Goal: Task Accomplishment & Management: Complete application form

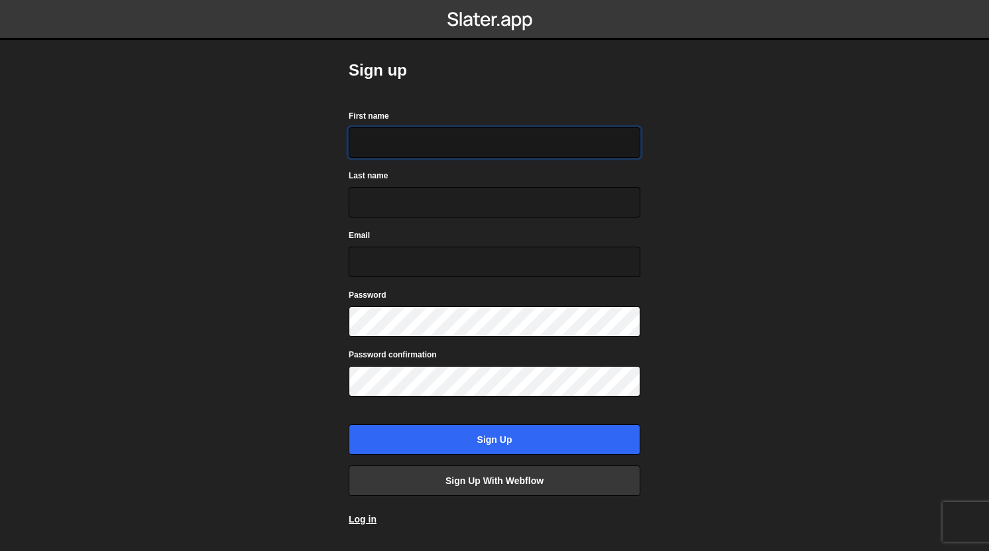
click at [438, 141] on input "First name" at bounding box center [495, 142] width 292 height 30
type input "Niall"
type input "Gahagan"
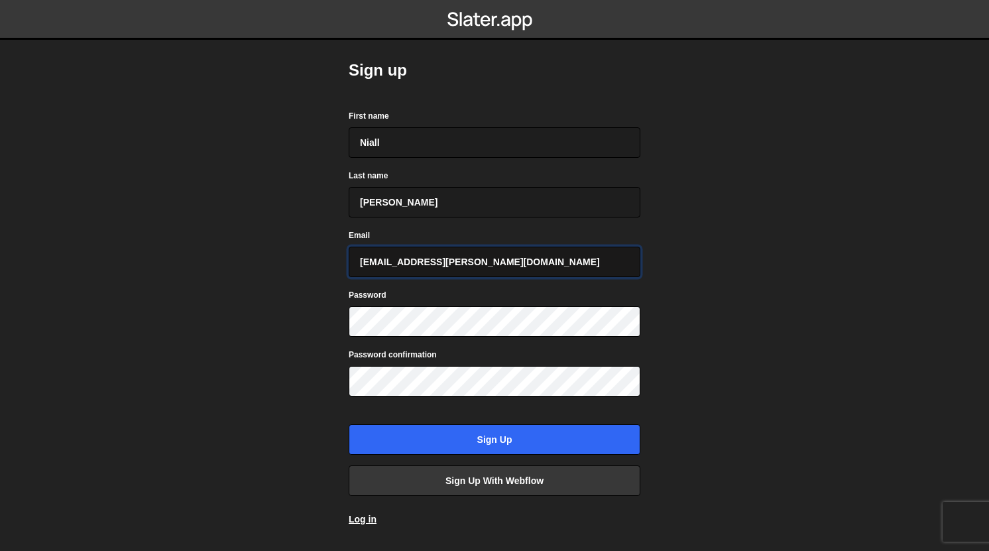
drag, startPoint x: 495, startPoint y: 259, endPoint x: 189, endPoint y: 259, distance: 306.1
click at [191, 259] on body "Sign up First name Niall Last name Gahagan Email niall.gahagan@gmail.com Passwo…" at bounding box center [494, 275] width 989 height 551
click at [404, 267] on input "hi@n-g.stdio" at bounding box center [495, 261] width 292 height 30
type input "hi@n-g.studio"
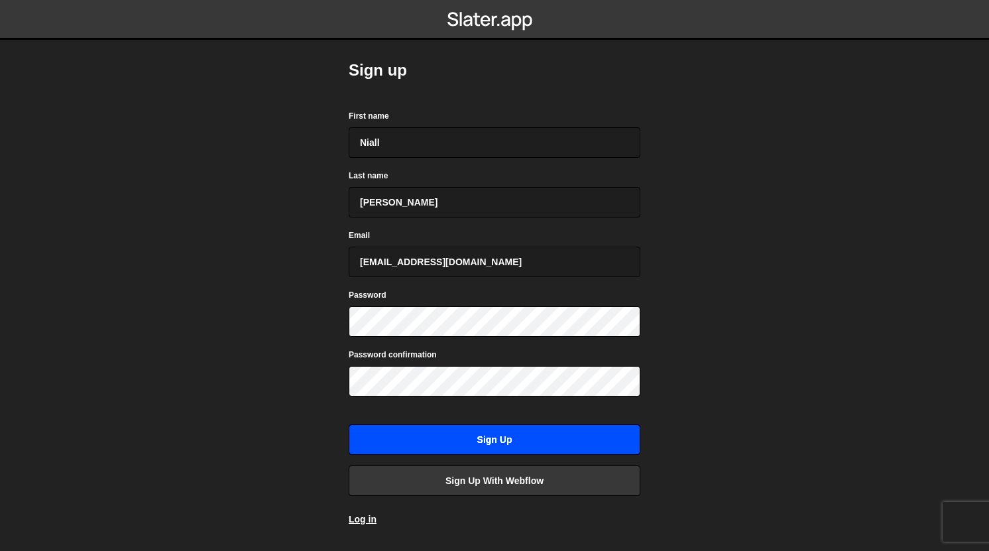
click at [548, 443] on input "Sign up" at bounding box center [495, 439] width 292 height 30
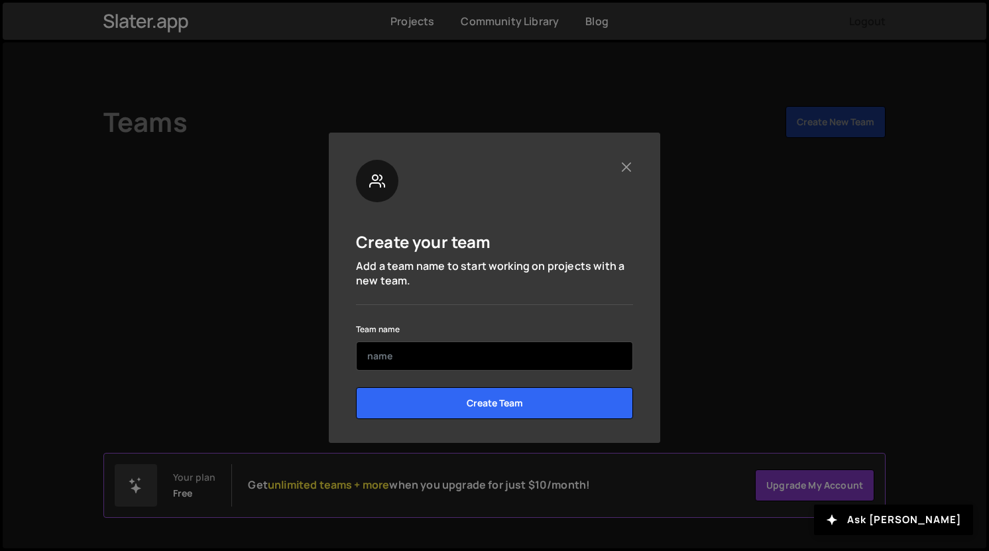
click at [527, 356] on input "text" at bounding box center [494, 355] width 277 height 29
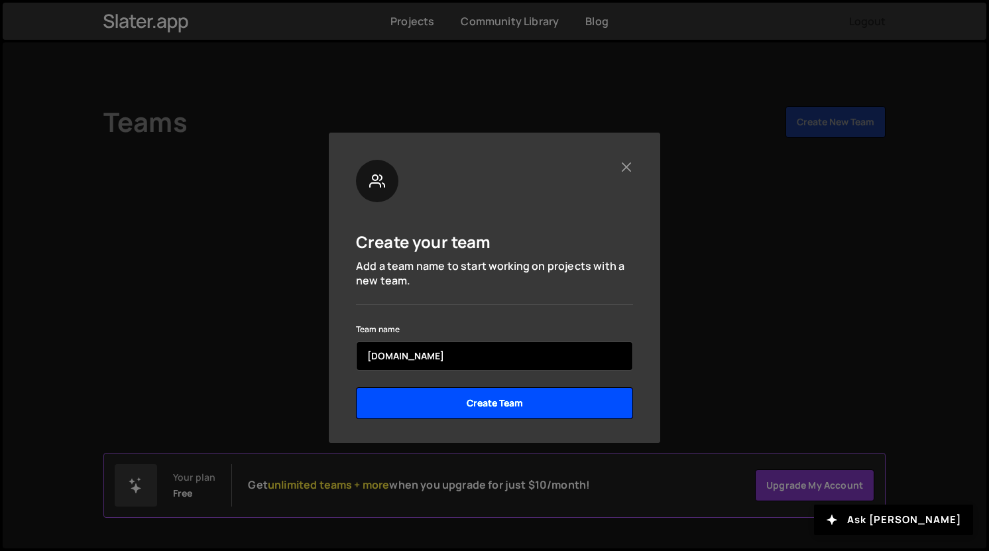
type input "n-g.studio"
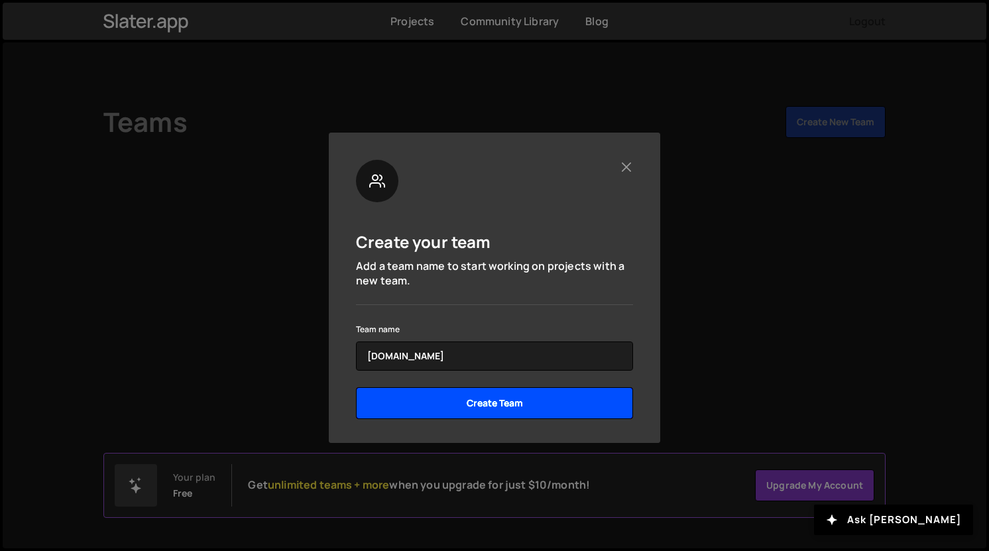
click at [524, 410] on input "Create Team" at bounding box center [494, 403] width 277 height 32
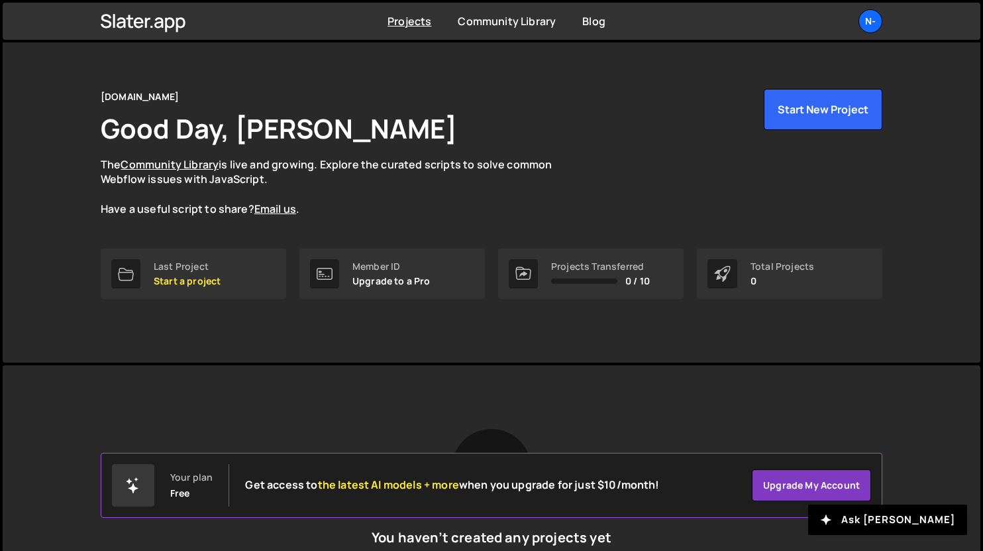
scroll to position [9, 0]
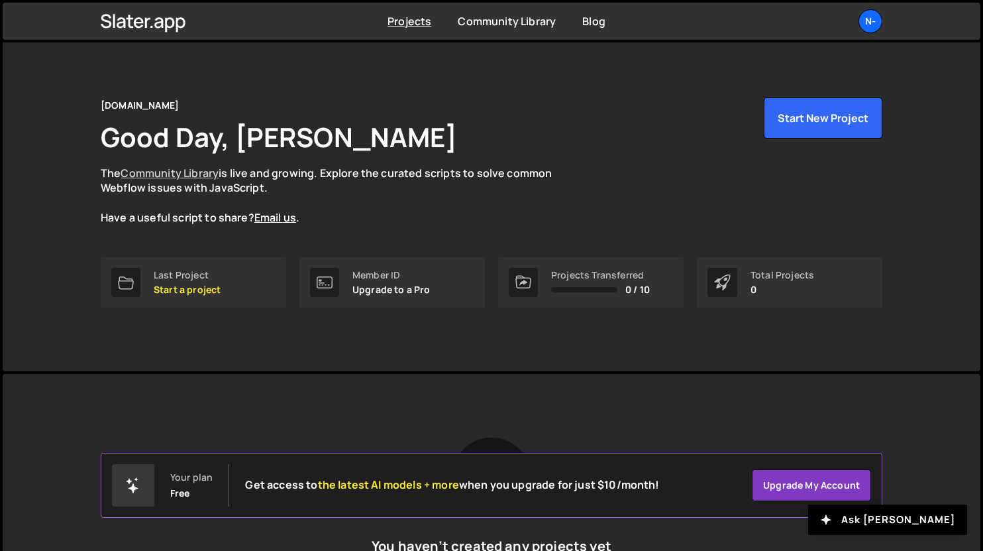
click at [184, 171] on link "Community Library" at bounding box center [170, 173] width 98 height 15
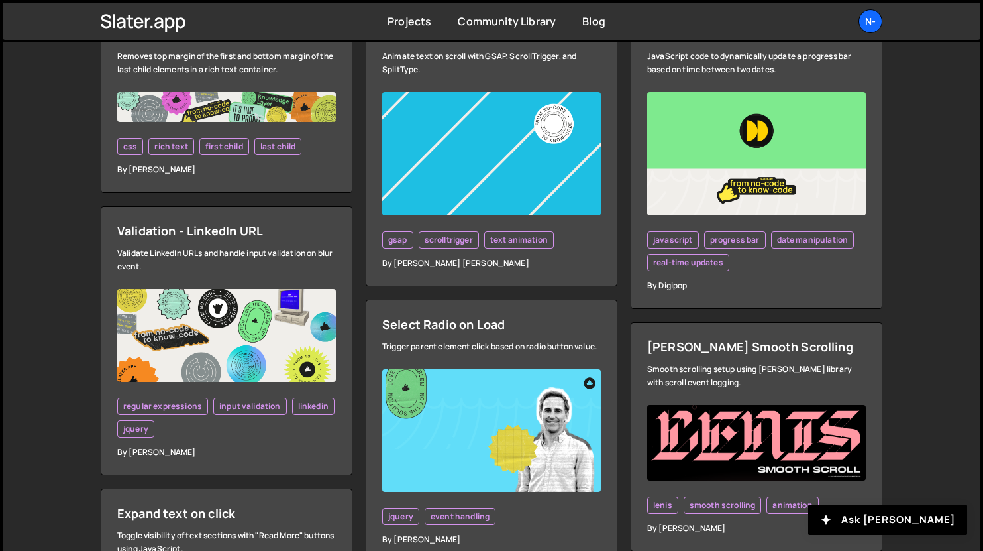
scroll to position [476, 0]
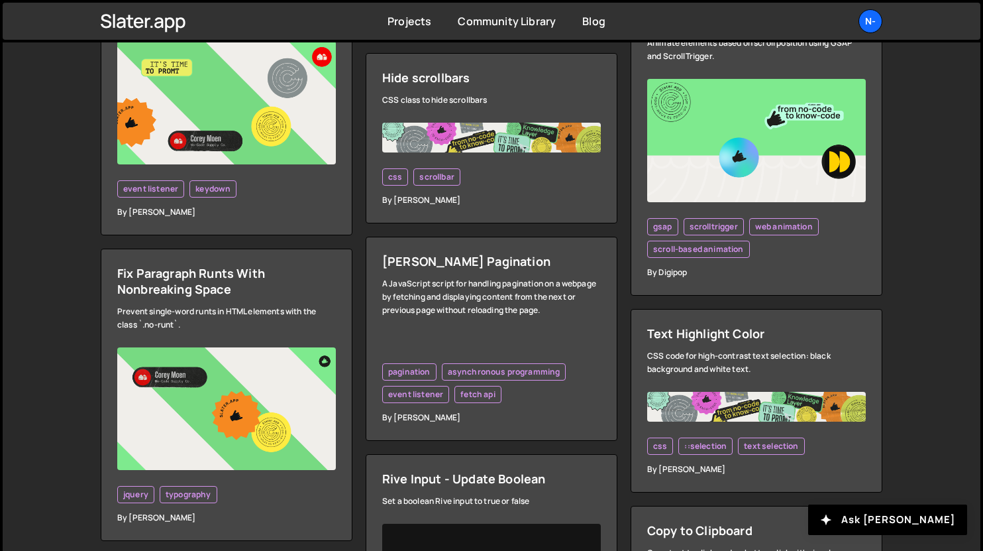
scroll to position [1329, 0]
